Goal: Task Accomplishment & Management: Manage account settings

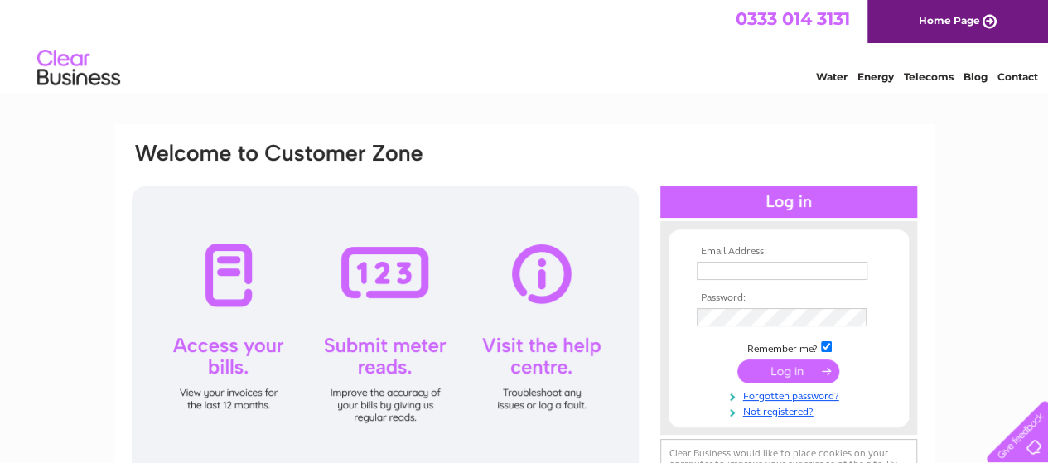
type input "elle.evans1@btconnect.com"
click at [787, 370] on input "submit" at bounding box center [788, 371] width 102 height 23
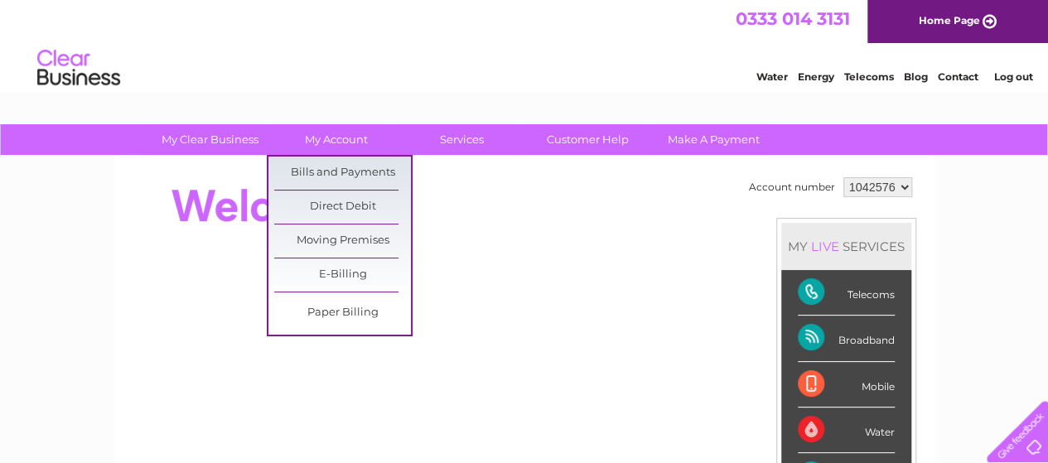
click at [366, 170] on link "Bills and Payments" at bounding box center [342, 173] width 137 height 33
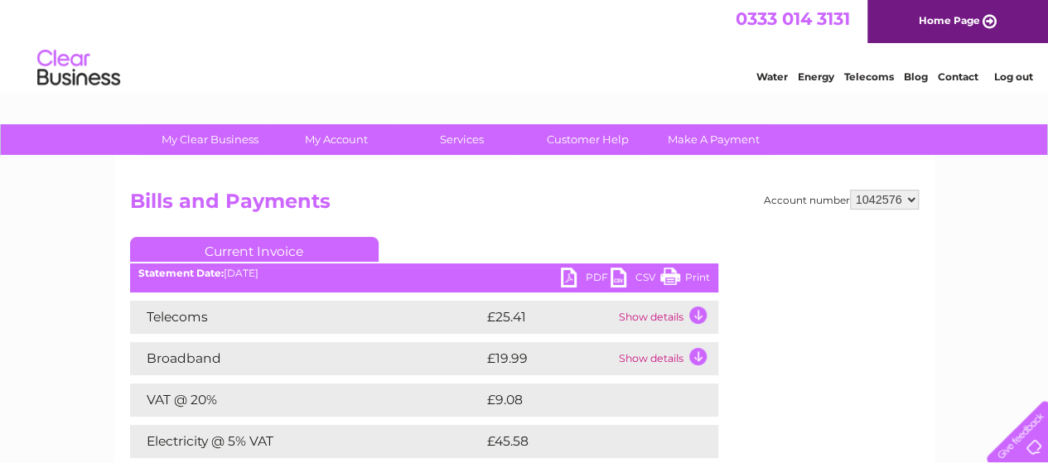
click at [669, 275] on link "Print" at bounding box center [685, 280] width 50 height 24
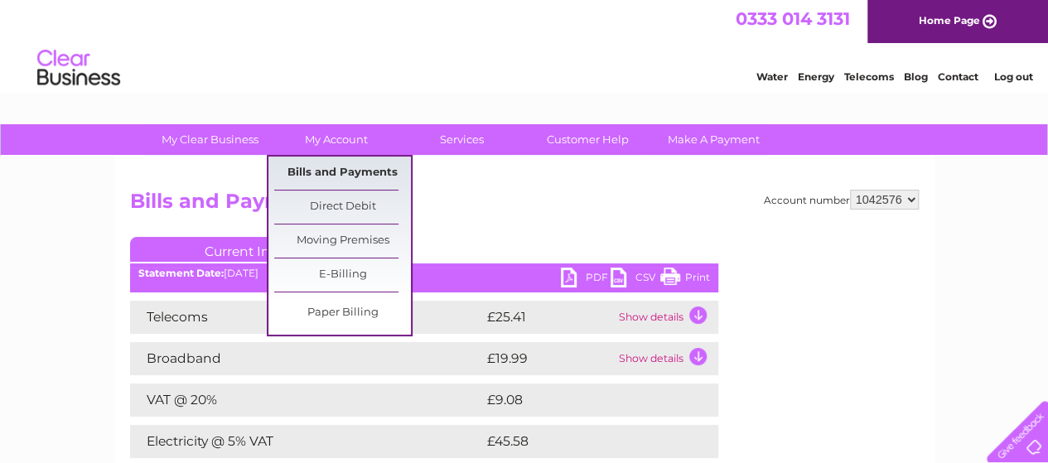
click at [344, 167] on link "Bills and Payments" at bounding box center [342, 173] width 137 height 33
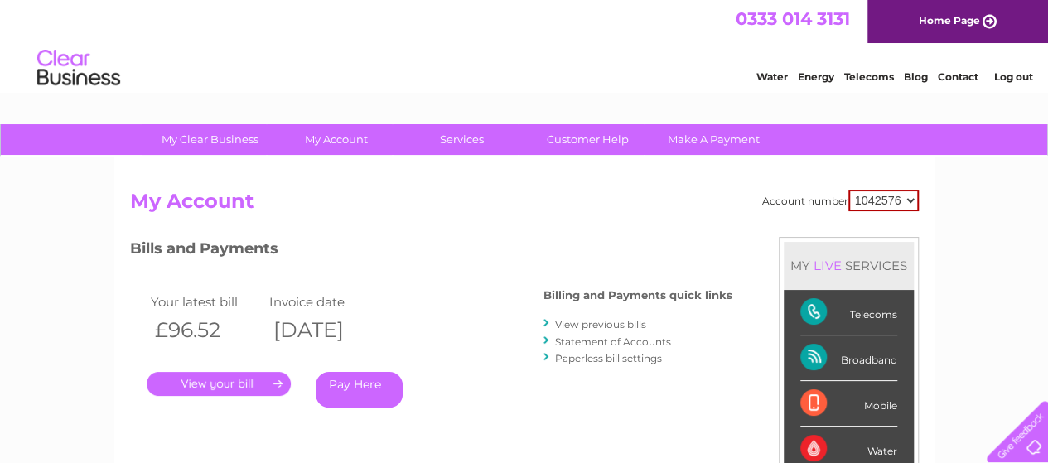
click at [236, 384] on link "." at bounding box center [219, 384] width 144 height 24
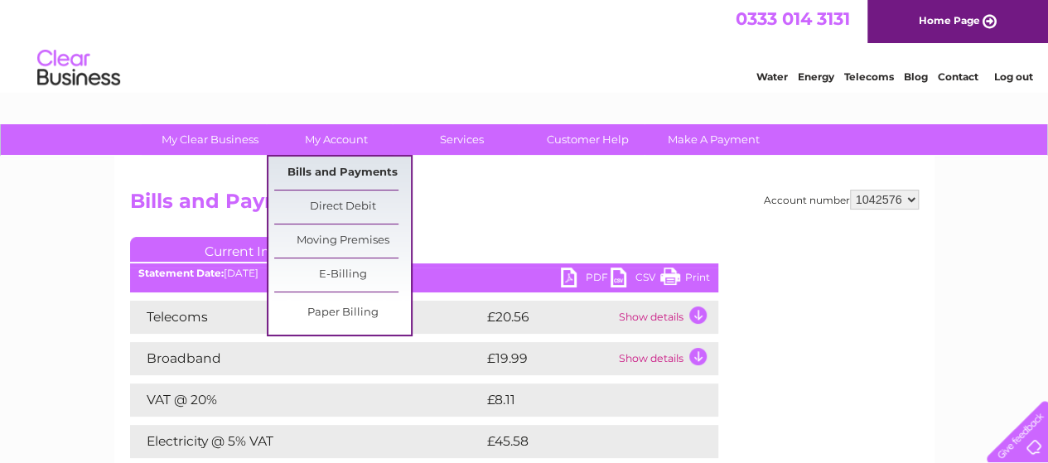
click at [353, 170] on link "Bills and Payments" at bounding box center [342, 173] width 137 height 33
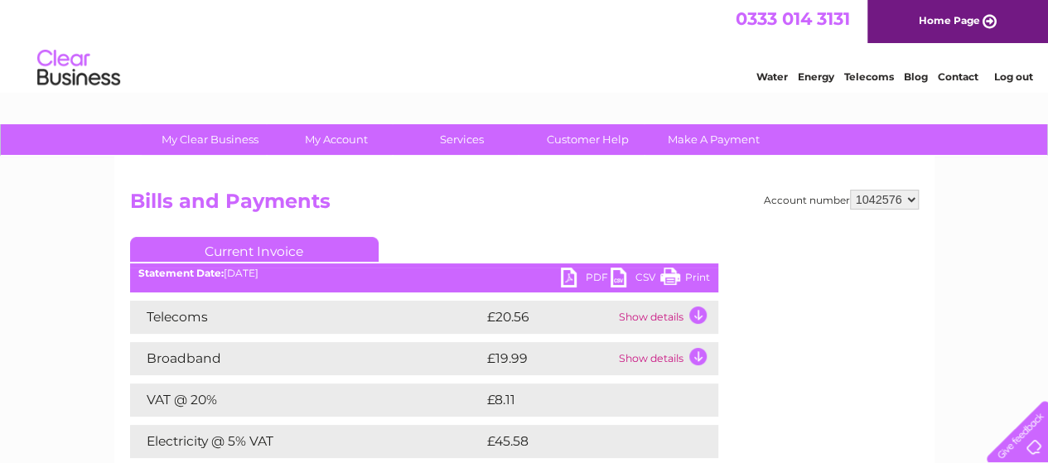
click at [1017, 70] on link "Log out" at bounding box center [1012, 76] width 39 height 12
